Goal: Navigation & Orientation: Find specific page/section

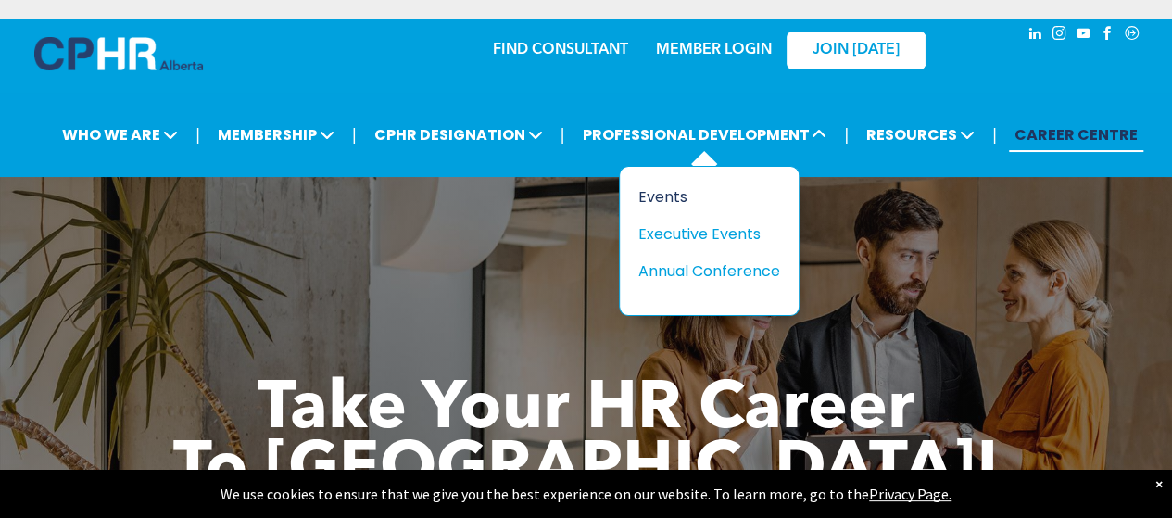
click at [676, 190] on div "Events" at bounding box center [702, 196] width 128 height 23
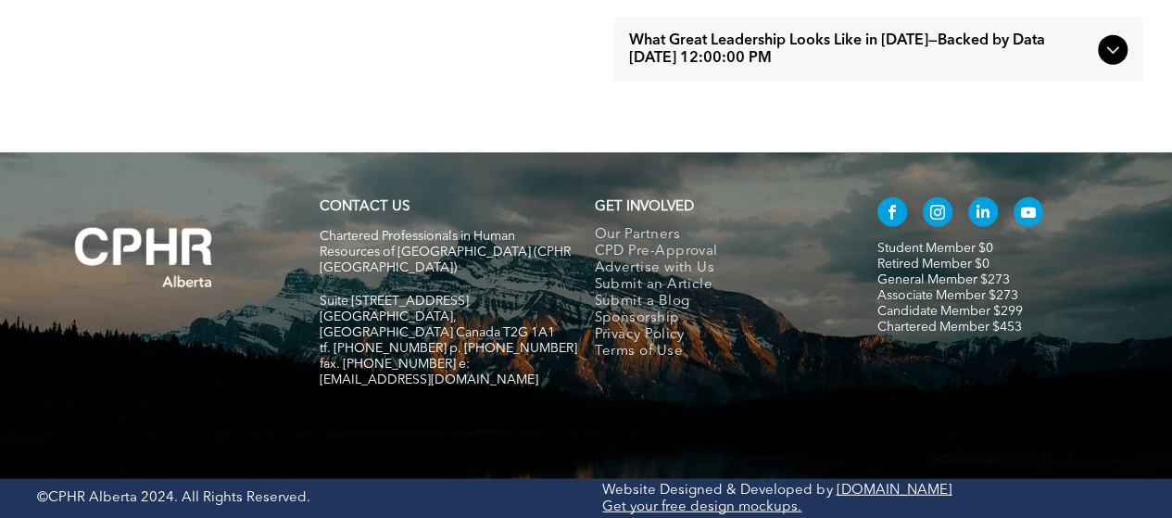
scroll to position [2298, 0]
